Goal: Feedback & Contribution: Submit feedback/report problem

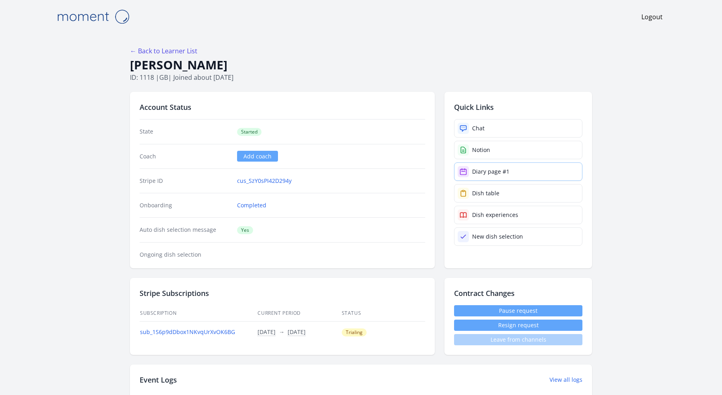
click at [525, 172] on link "Diary page #1" at bounding box center [518, 171] width 128 height 18
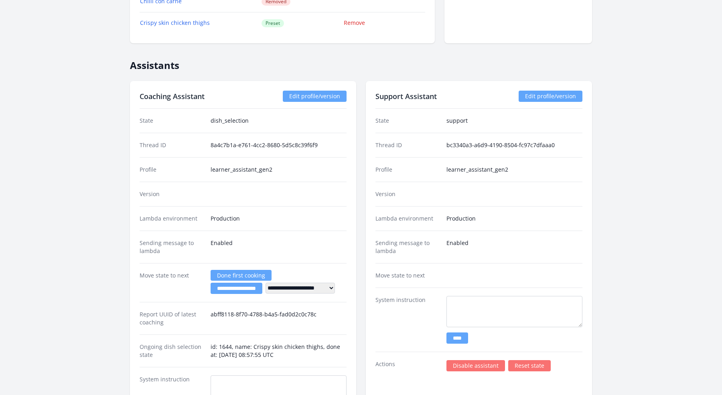
scroll to position [885, 0]
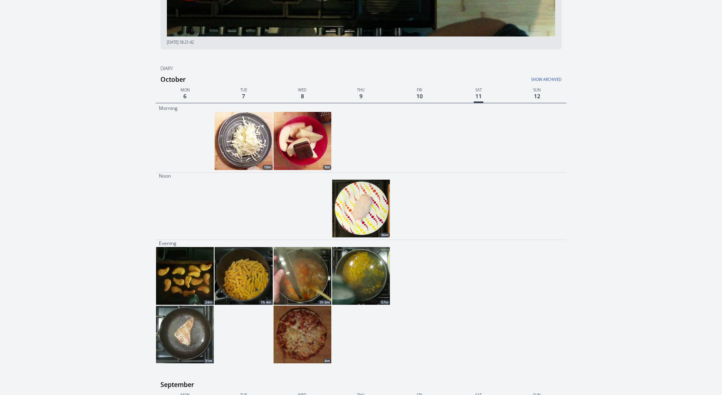
scroll to position [217, 0]
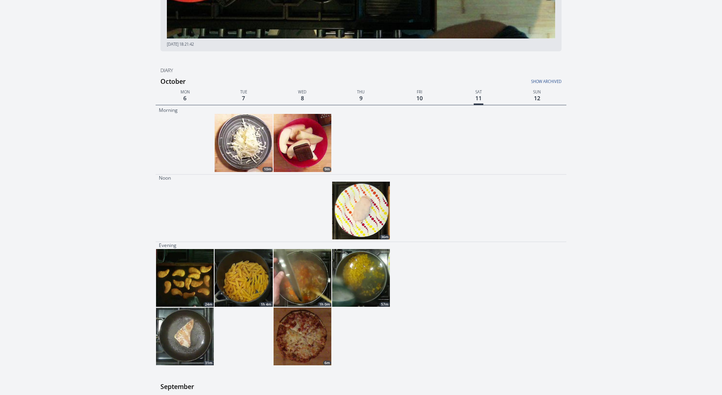
click at [379, 201] on img at bounding box center [361, 211] width 58 height 58
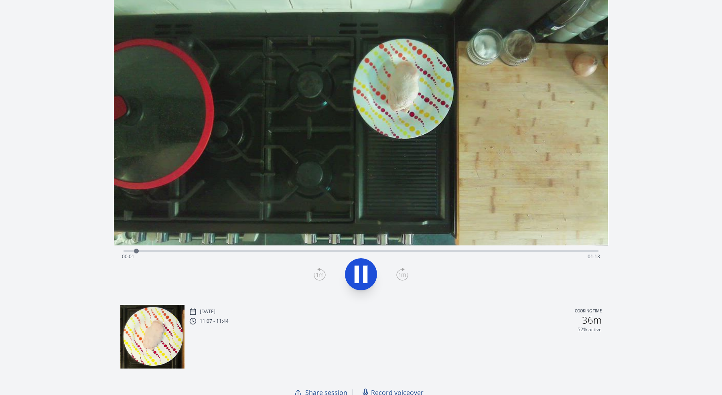
scroll to position [57, 0]
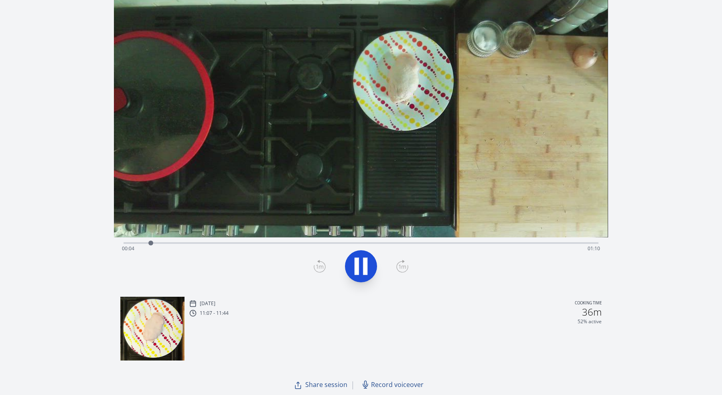
scroll to position [217, 0]
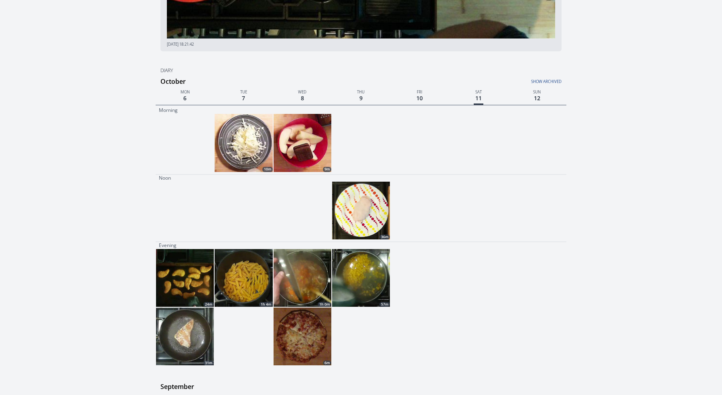
click at [360, 284] on img at bounding box center [361, 278] width 58 height 58
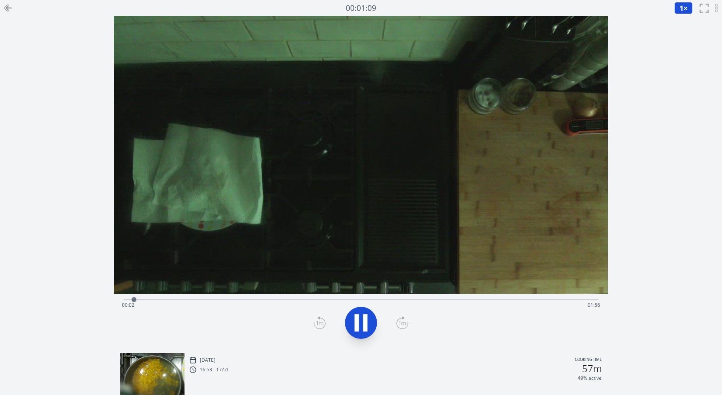
click at [441, 299] on div "Time elapsed: 00:02 Time remaining: 01:56" at bounding box center [361, 305] width 478 height 13
click at [507, 302] on div "Time elapsed: 01:20 Time remaining: 00:38" at bounding box center [361, 305] width 478 height 13
click at [348, 290] on video at bounding box center [361, 155] width 494 height 278
click at [308, 304] on div "Time elapsed: 01:36 Time remaining: 00:22" at bounding box center [361, 305] width 478 height 13
click at [255, 295] on div "Time elapsed: 00:46 Time remaining: 01:12" at bounding box center [361, 299] width 475 height 10
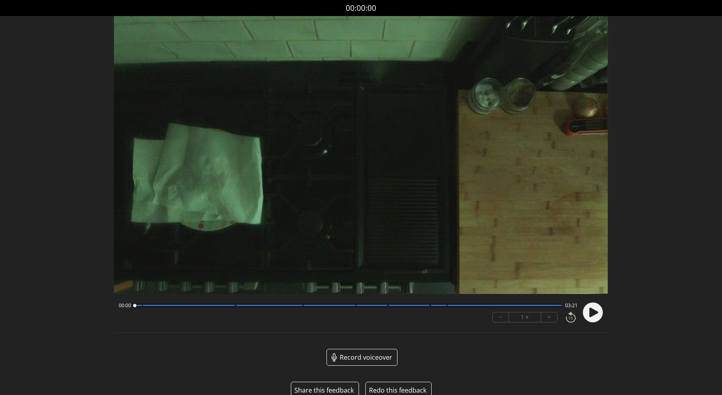
click at [596, 315] on circle at bounding box center [593, 312] width 20 height 20
click at [234, 307] on div at bounding box center [347, 306] width 427 height 4
click at [301, 307] on div at bounding box center [347, 306] width 427 height 4
click at [354, 305] on div at bounding box center [330, 305] width 52 height 1
click at [385, 306] on div at bounding box center [347, 306] width 427 height 4
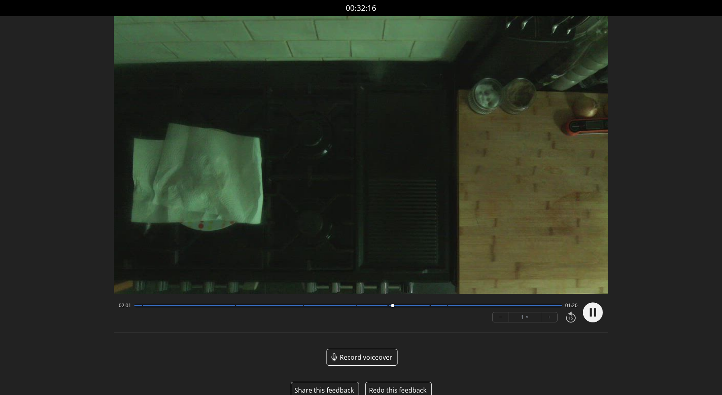
click at [428, 306] on div at bounding box center [409, 305] width 41 height 1
click at [445, 306] on div at bounding box center [347, 306] width 427 height 4
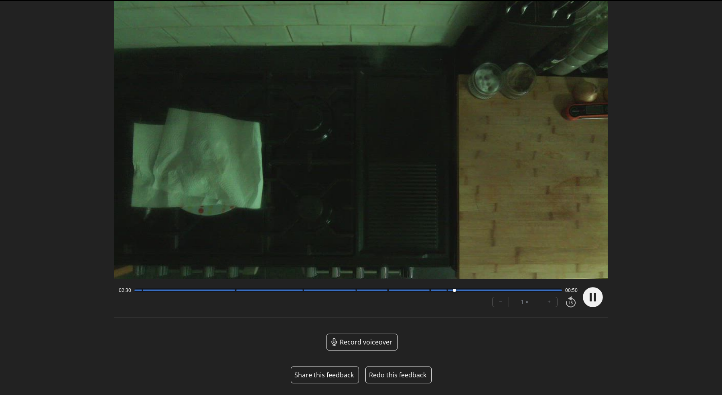
click at [328, 373] on button "Share this feedback" at bounding box center [323, 375] width 59 height 10
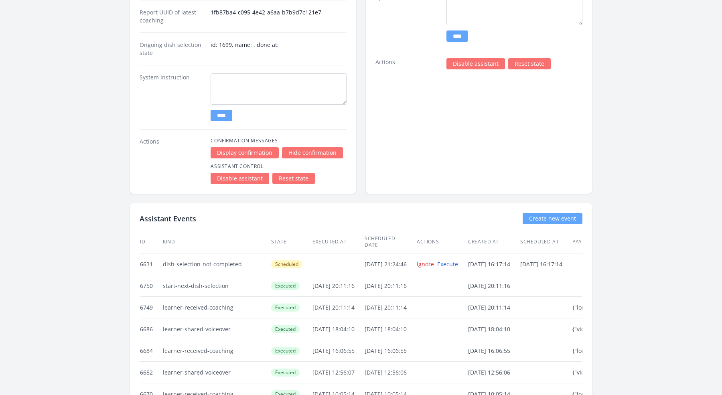
scroll to position [1180, 0]
